Goal: Book appointment/travel/reservation

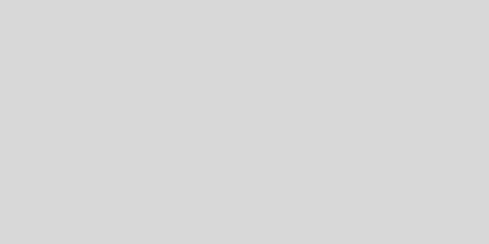
select select "es"
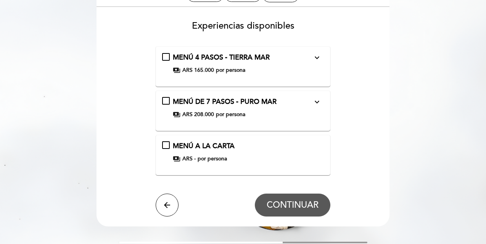
scroll to position [60, 0]
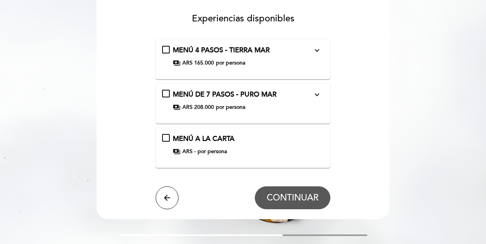
click at [225, 99] on div "MENÚ DE 7 PASOS - PURO MAR expand_more" at bounding box center [243, 95] width 140 height 10
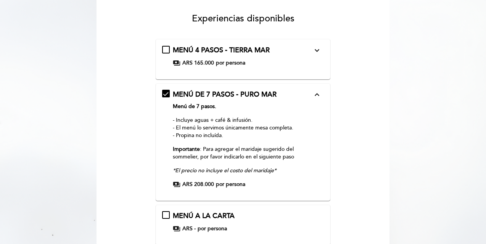
click at [260, 142] on div "Menú de 7 pasos. - Incluye aguas + café & infusión. - El menú lo servimos única…" at bounding box center [243, 139] width 140 height 72
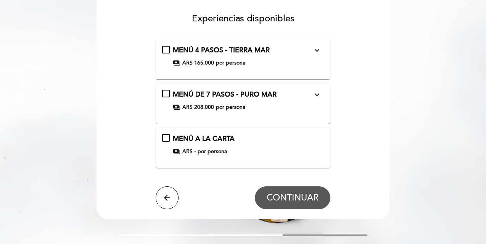
click at [270, 110] on div "payments ARS 208.000 por persona" at bounding box center [243, 107] width 140 height 8
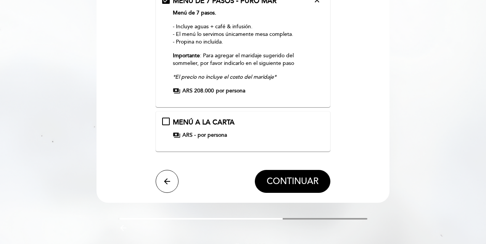
scroll to position [173, 0]
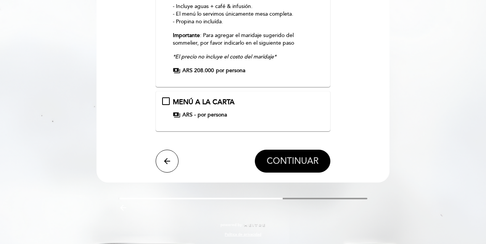
click at [294, 163] on span "CONTINUAR" at bounding box center [293, 161] width 52 height 11
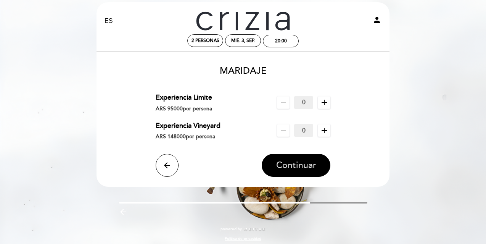
click at [291, 166] on span "Continuar" at bounding box center [296, 165] width 40 height 11
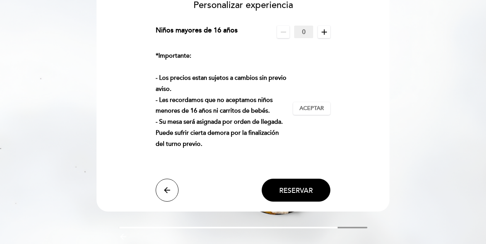
scroll to position [75, 0]
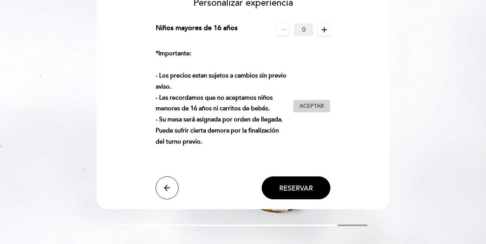
click at [315, 108] on span "Aceptar" at bounding box center [312, 106] width 24 height 8
click at [295, 194] on button "Reservar" at bounding box center [296, 187] width 69 height 23
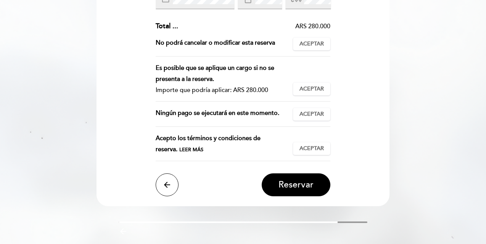
scroll to position [174, 0]
